Goal: Task Accomplishment & Management: Manage account settings

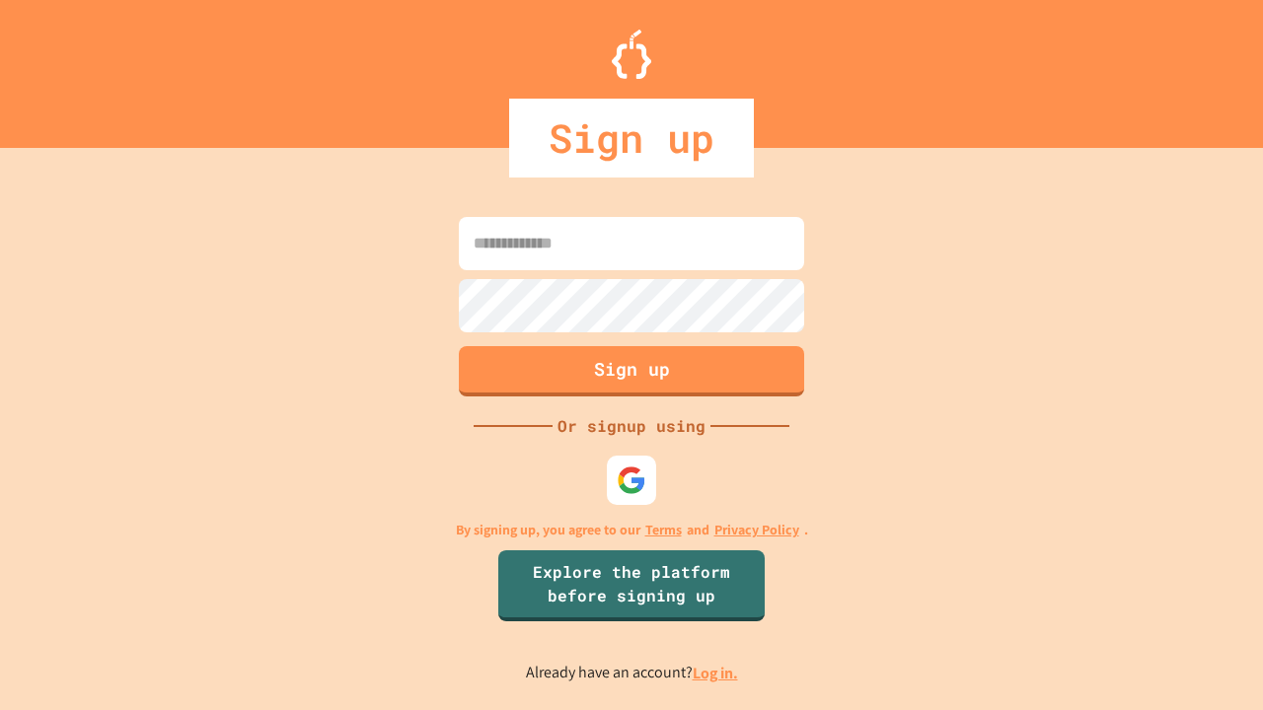
click at [716, 673] on link "Log in." at bounding box center [715, 673] width 45 height 21
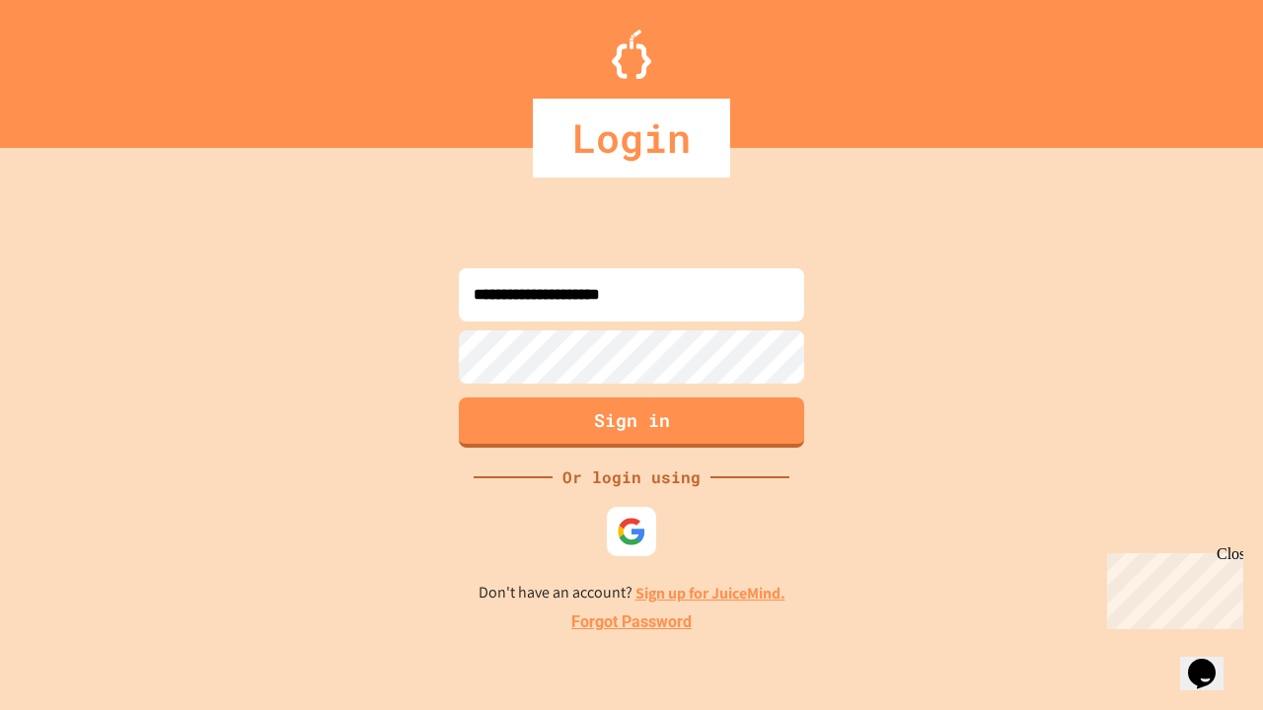
type input "**********"
